Goal: Transaction & Acquisition: Register for event/course

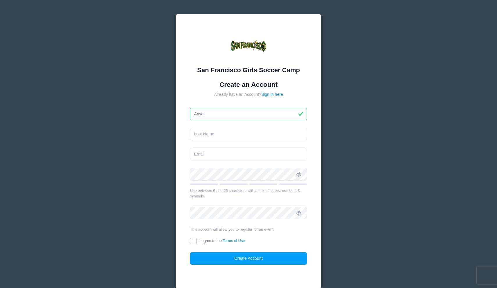
type input "Anya"
type input "Rhode"
type input "mlrhodefam@gmail.com"
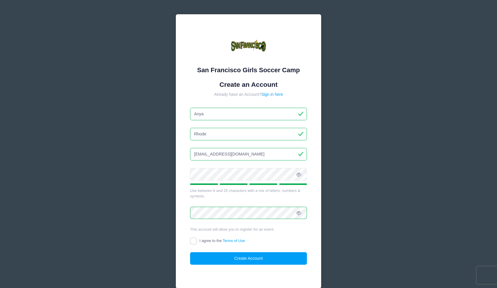
click at [194, 239] on input "I agree to the Terms of Use" at bounding box center [193, 240] width 7 height 7
checkbox input "true"
click at [238, 260] on button "Create Account" at bounding box center [248, 258] width 117 height 13
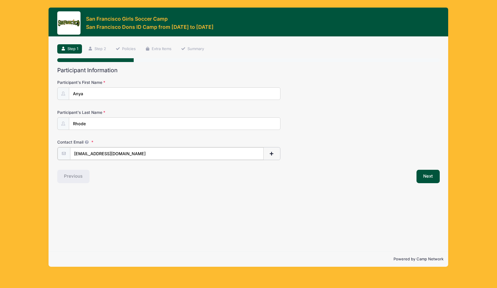
type input "[EMAIL_ADDRESS][DOMAIN_NAME]"
click at [136, 179] on div "Previous" at bounding box center [151, 175] width 194 height 13
click at [429, 176] on button "Next" at bounding box center [429, 175] width 24 height 13
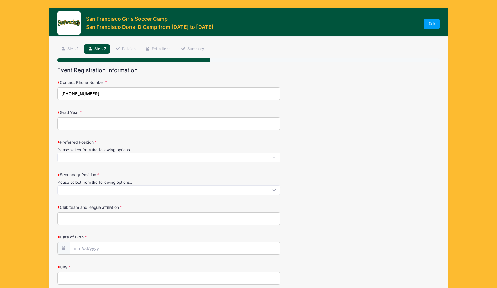
type input "[PHONE_NUMBER]"
type input "2027"
click at [81, 156] on span at bounding box center [168, 157] width 223 height 9
select select "D"
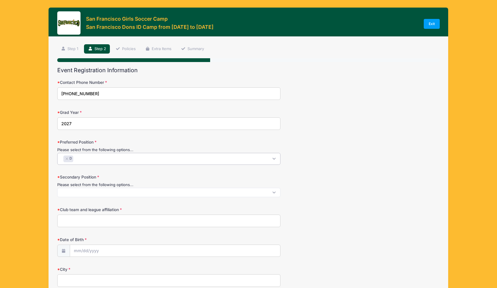
scroll to position [5, 0]
click at [85, 157] on span "× D" at bounding box center [168, 159] width 223 height 12
click at [80, 157] on button "×" at bounding box center [77, 158] width 3 height 2
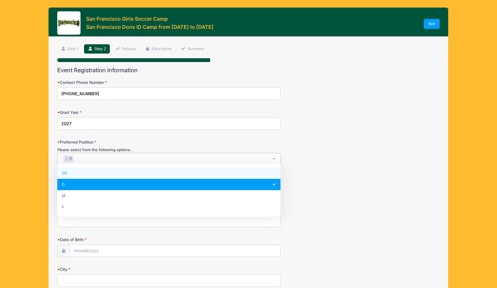
click at [352, 124] on div "Grad Year [DATE]" at bounding box center [248, 119] width 383 height 20
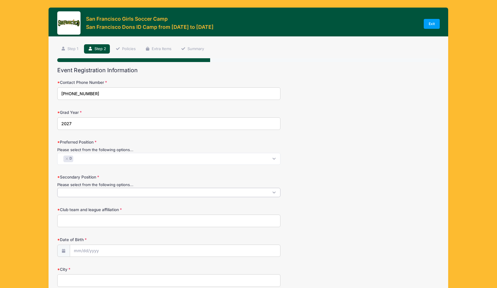
scroll to position [0, 0]
click at [81, 189] on span at bounding box center [168, 192] width 223 height 9
select select "M"
click at [74, 223] on input "Club team and league affiliation" at bounding box center [168, 223] width 223 height 13
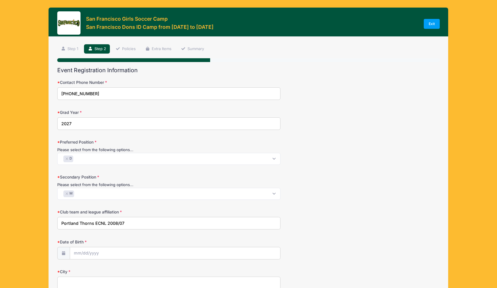
type input "Portland Thorns ECNL 2008/07"
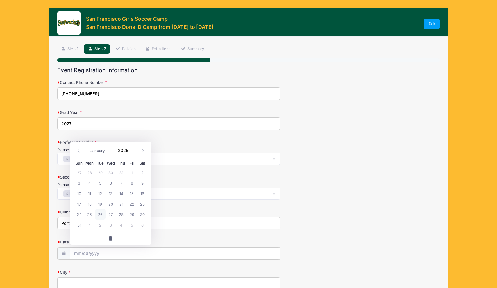
click at [85, 251] on input "Date of Birth" at bounding box center [175, 253] width 210 height 13
click at [80, 193] on span "10" at bounding box center [79, 193] width 10 height 10
type input "[DATE]"
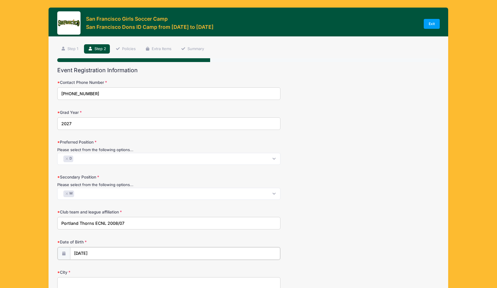
click at [83, 254] on input "[DATE]" at bounding box center [175, 253] width 210 height 13
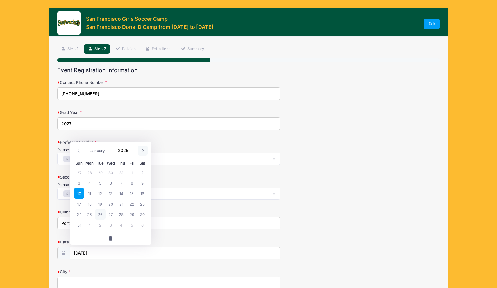
click at [143, 151] on icon at bounding box center [143, 151] width 4 height 4
click at [144, 151] on icon at bounding box center [143, 151] width 4 height 4
select select "9"
click at [111, 204] on span "22" at bounding box center [111, 203] width 10 height 10
type input "[DATE]"
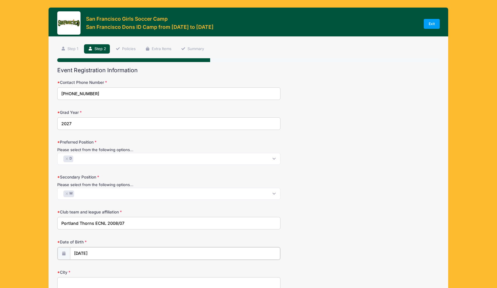
click at [94, 253] on input "[DATE]" at bounding box center [175, 253] width 210 height 13
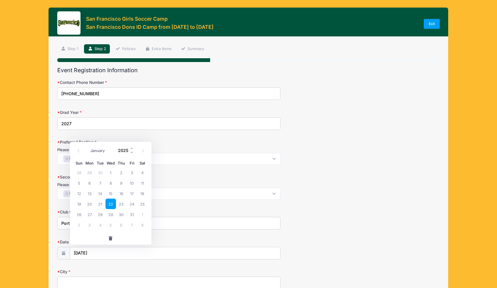
click at [127, 149] on input "2025" at bounding box center [124, 150] width 19 height 9
click at [131, 152] on span at bounding box center [132, 152] width 4 height 4
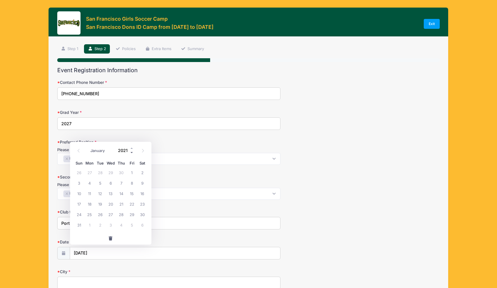
click at [131, 152] on span at bounding box center [132, 152] width 4 height 4
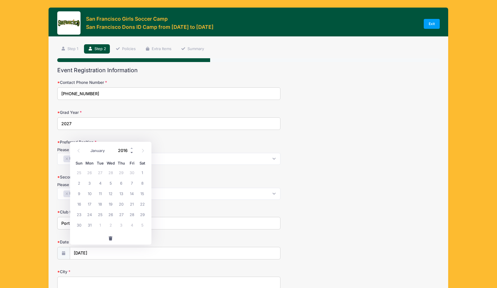
click at [131, 152] on span at bounding box center [132, 152] width 4 height 4
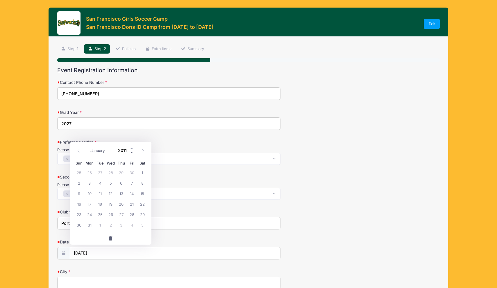
click at [131, 152] on span at bounding box center [132, 152] width 4 height 4
type input "2008"
click at [113, 205] on span "22" at bounding box center [111, 203] width 10 height 10
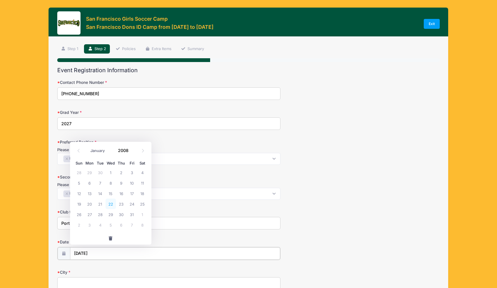
type input "[DATE]"
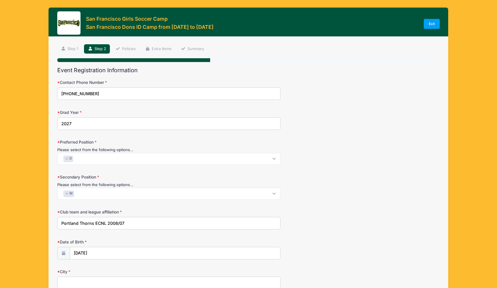
click at [319, 234] on form "Contact Phone Number [PHONE_NUMBER] Grad Year [DATE] Preferred Position Please …" at bounding box center [248, 255] width 383 height 353
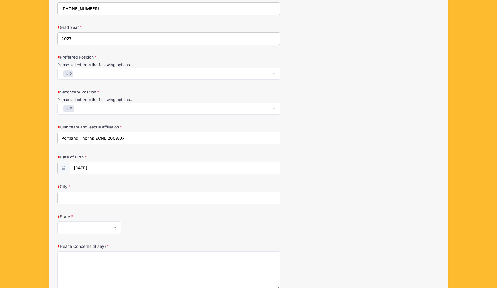
scroll to position [93, 0]
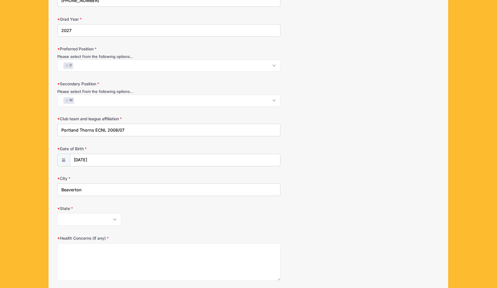
type input "Beaverton"
click at [150, 213] on div "[US_STATE] [US_STATE] [US_STATE] [US_STATE] [US_STATE] Armed Forces Africa Arme…" at bounding box center [168, 219] width 223 height 13
select select "OR"
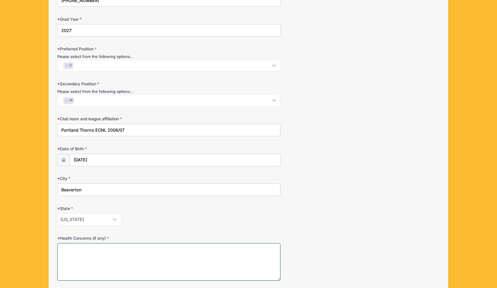
click at [98, 247] on textarea "Health Concerns (if any)" at bounding box center [168, 262] width 223 height 38
type textarea "none"
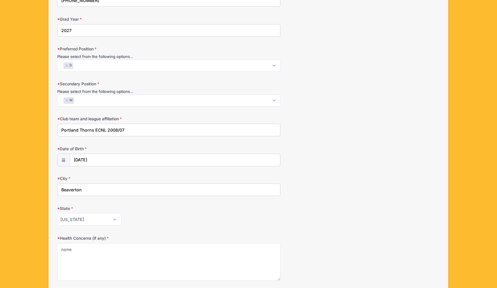
click at [393, 202] on form "Contact Phone Number [PHONE_NUMBER] Grad Year [DATE] Preferred Position Please …" at bounding box center [248, 162] width 383 height 353
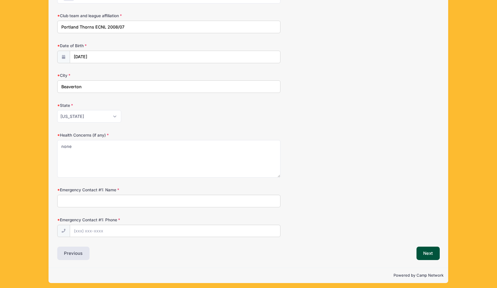
scroll to position [196, 0]
type input "[PERSON_NAME]"
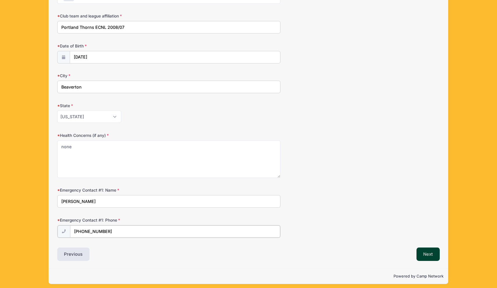
type input "[PHONE_NUMBER]"
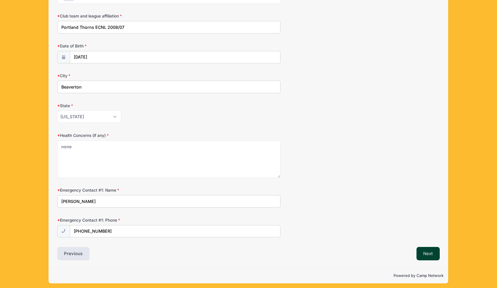
click at [429, 252] on button "Next" at bounding box center [429, 253] width 24 height 13
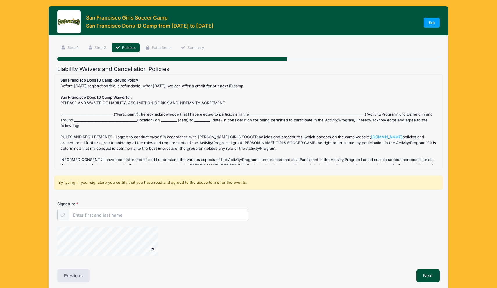
scroll to position [0, 0]
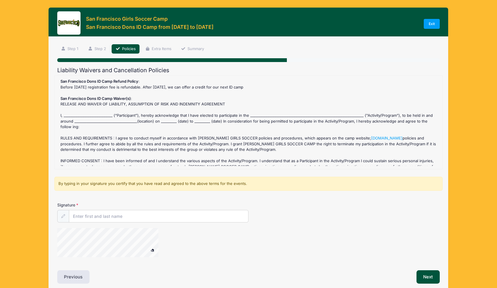
click at [83, 113] on div "San Francisco Dons ID Camp Refund Policy : Before [DATE] registration fee is re…" at bounding box center [249, 122] width 382 height 87
click at [256, 112] on div "San Francisco Dons ID Camp Refund Policy : Before [DATE] registration fee is re…" at bounding box center [249, 122] width 382 height 87
click at [118, 218] on input "Signature" at bounding box center [158, 216] width 179 height 13
click at [78, 216] on input "[PERSON_NAME]" at bounding box center [158, 216] width 179 height 13
type input "[PERSON_NAME]"
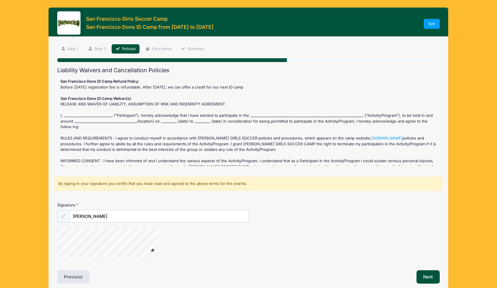
click at [315, 238] on div at bounding box center [248, 243] width 383 height 31
click at [264, 112] on div "San Francisco Dons ID Camp Refund Policy : Before [DATE] registration fee is re…" at bounding box center [249, 122] width 382 height 87
drag, startPoint x: 255, startPoint y: 113, endPoint x: 284, endPoint y: 115, distance: 29.1
click at [284, 115] on div "San Francisco Dons ID Camp Refund Policy : Before [DATE] registration fee is re…" at bounding box center [249, 122] width 382 height 87
click at [263, 114] on div "San Francisco Dons ID Camp Refund Policy : Before [DATE] registration fee is re…" at bounding box center [249, 122] width 382 height 87
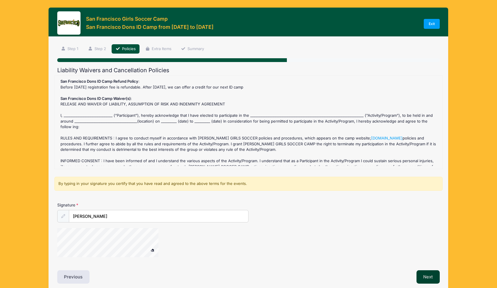
click at [430, 275] on button "Next" at bounding box center [429, 276] width 24 height 13
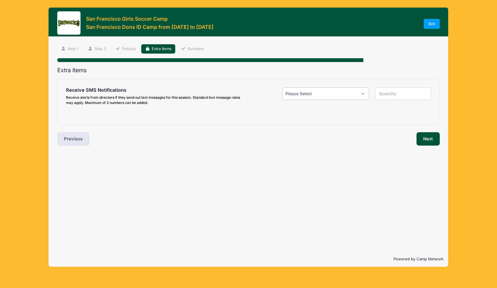
select select "1"
type input "1"
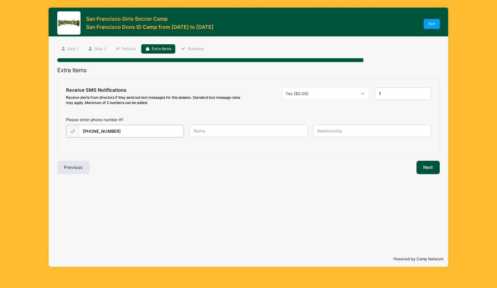
type input "[PHONE_NUMBER]"
type input "A"
drag, startPoint x: 130, startPoint y: 130, endPoint x: 95, endPoint y: 131, distance: 35.2
click at [0, 0] on input "[PHONE_NUMBER]" at bounding box center [0, 0] width 0 height 0
type input "(541) 207"
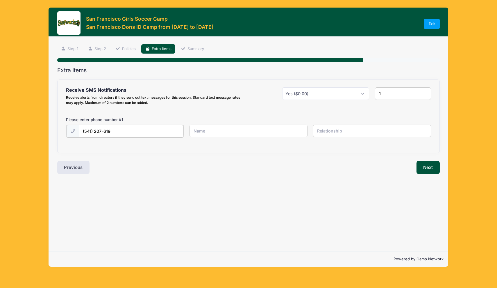
type input "[PHONE_NUMBER]"
click at [0, 0] on input "text" at bounding box center [0, 0] width 0 height 0
type input "[PERSON_NAME]"
click at [0, 0] on input "text" at bounding box center [0, 0] width 0 height 0
type input "Father"
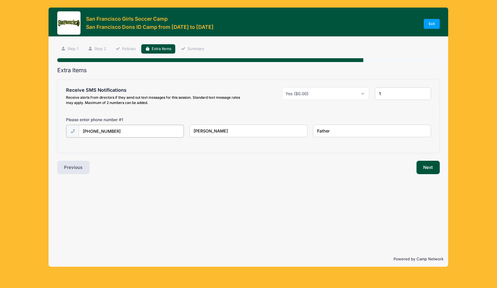
click at [0, 0] on input "[PHONE_NUMBER]" at bounding box center [0, 0] width 0 height 0
click at [389, 93] on input "1" at bounding box center [403, 93] width 56 height 13
type input "2"
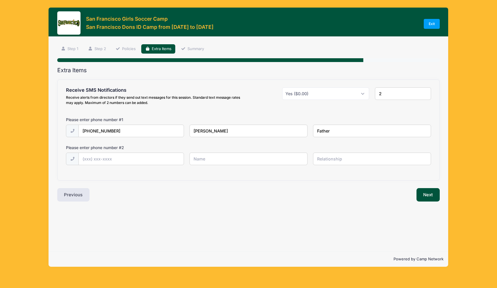
click at [425, 92] on input "2" at bounding box center [403, 93] width 56 height 13
type input "[PHONE_NUMBER]"
click at [0, 0] on input "[PHONE_NUMBER]" at bounding box center [0, 0] width 0 height 0
drag, startPoint x: 114, startPoint y: 130, endPoint x: 94, endPoint y: 131, distance: 20.1
click at [0, 0] on input "[PHONE_NUMBER]" at bounding box center [0, 0] width 0 height 0
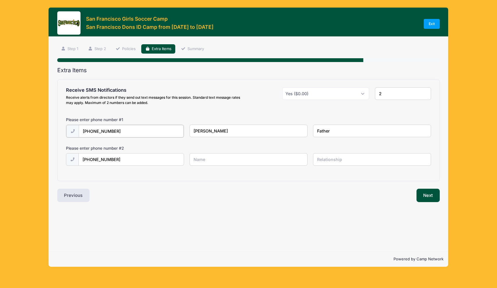
type input "[PHONE_NUMBER]"
type input "[PERSON_NAME]"
click at [0, 0] on input "text" at bounding box center [0, 0] width 0 height 0
type input "Mother"
click at [347, 194] on div "Next" at bounding box center [346, 194] width 194 height 13
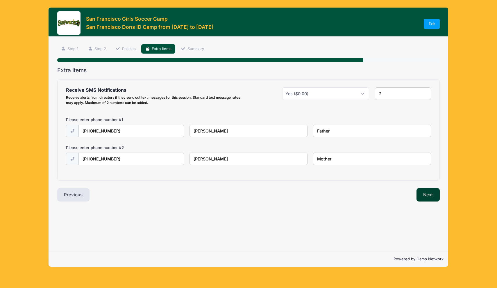
click at [428, 195] on button "Next" at bounding box center [429, 194] width 24 height 13
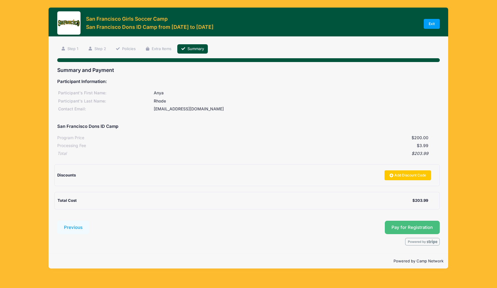
click at [398, 225] on span "Pay for Registration" at bounding box center [412, 227] width 41 height 5
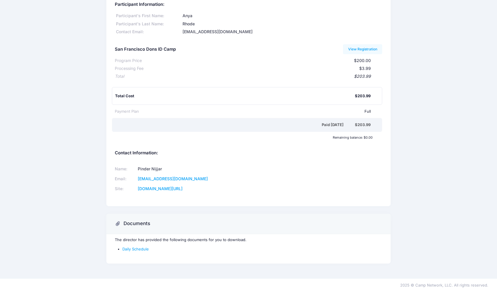
scroll to position [-3, 0]
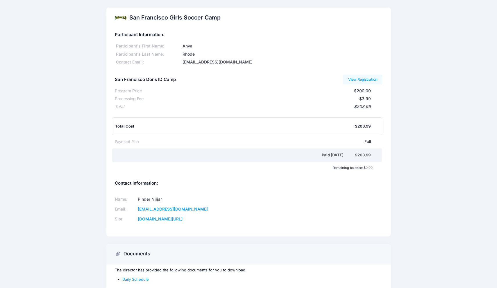
click at [485, 44] on div "San Francisco Girls Soccer Camp Participant Information: Participant's First Na…" at bounding box center [248, 154] width 497 height 293
